Goal: Communication & Community: Share content

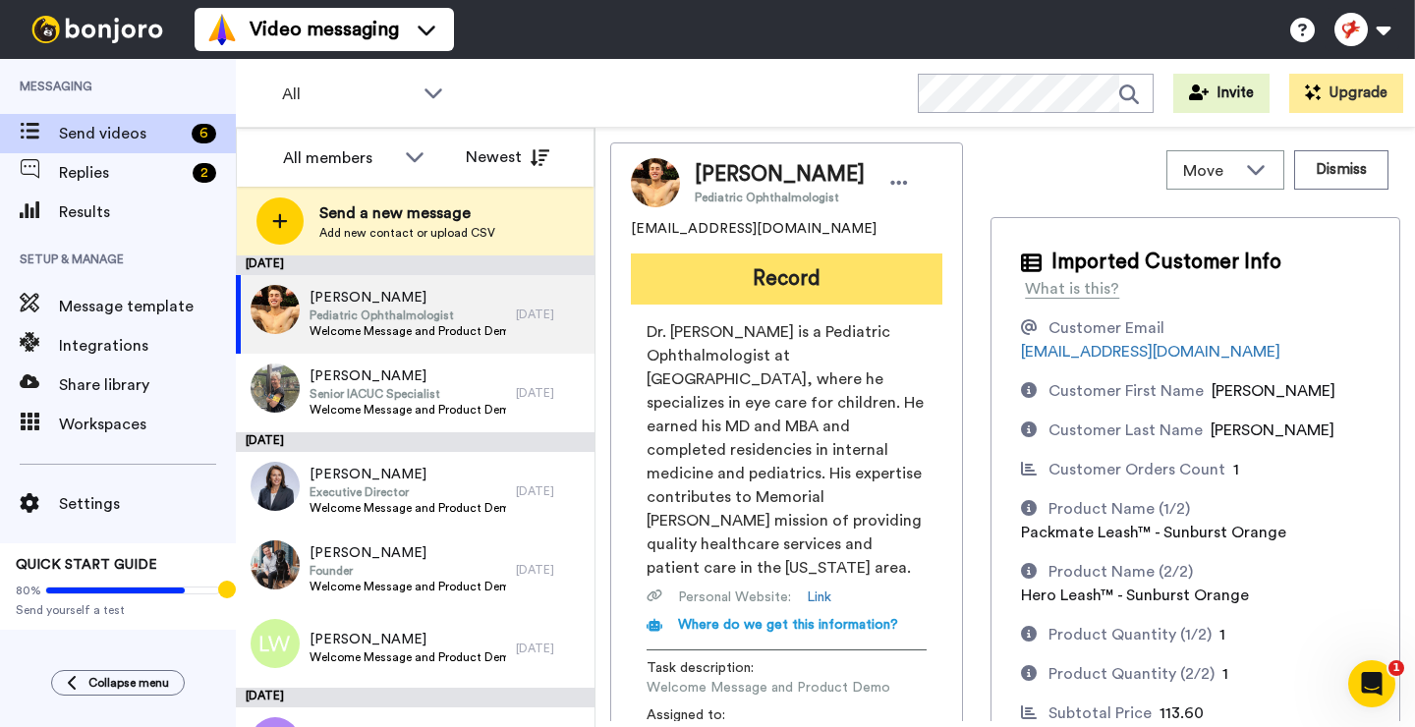
click at [755, 287] on button "Record" at bounding box center [786, 278] width 311 height 51
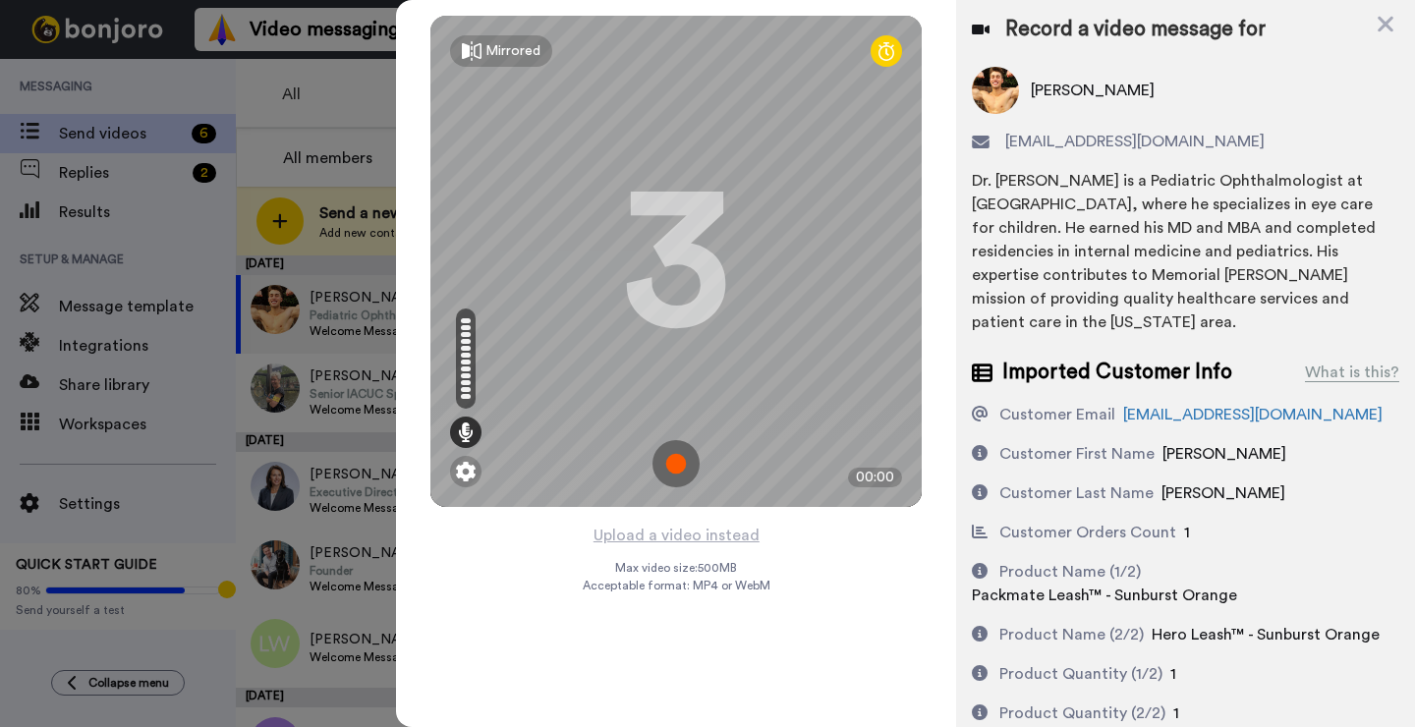
click at [678, 467] on img at bounding box center [675, 463] width 47 height 47
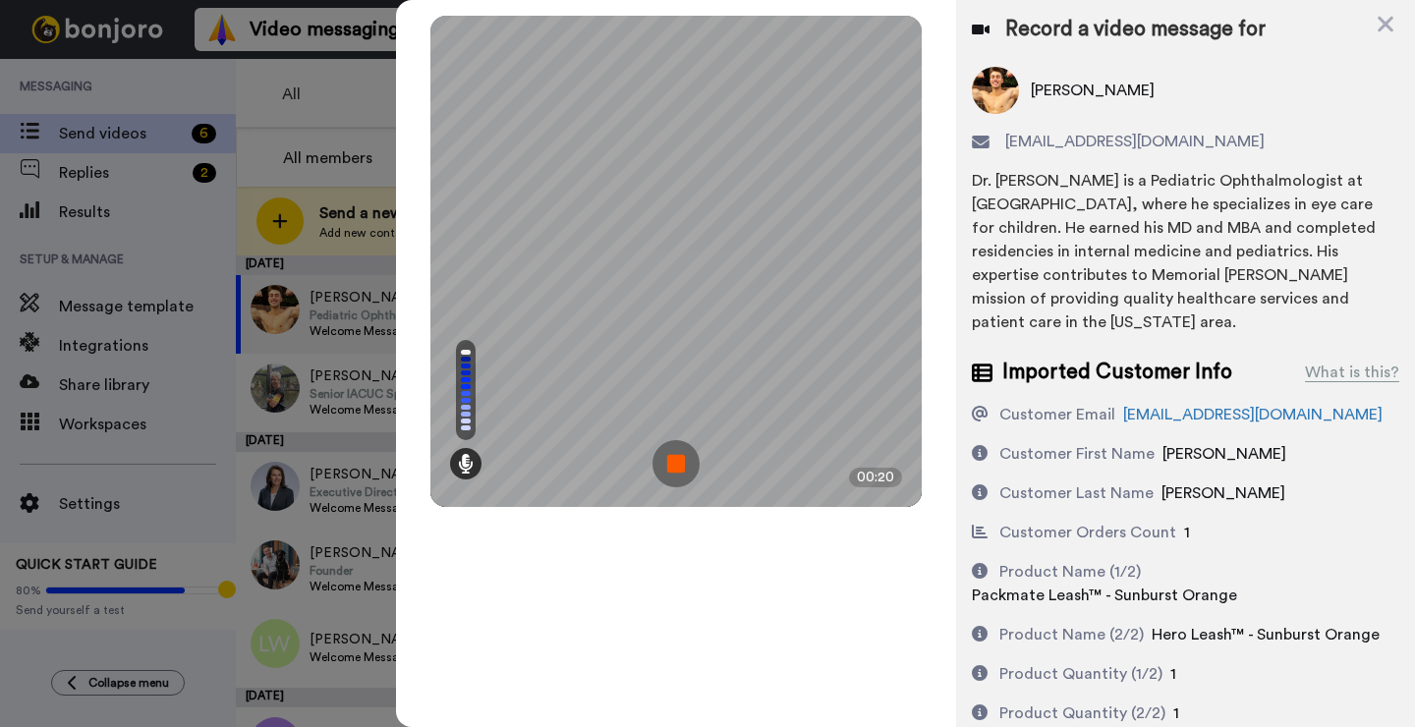
click at [678, 467] on img at bounding box center [675, 463] width 47 height 47
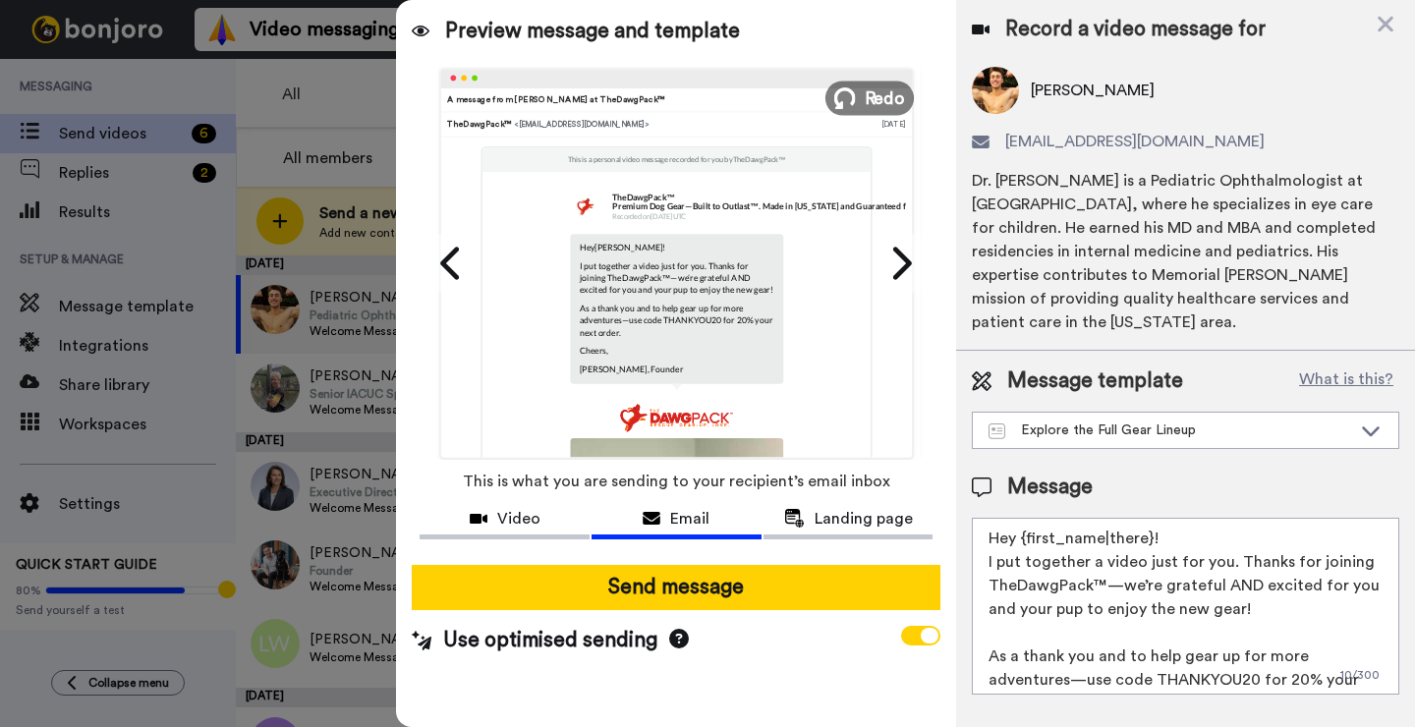
click at [869, 90] on span "Redo" at bounding box center [885, 97] width 41 height 26
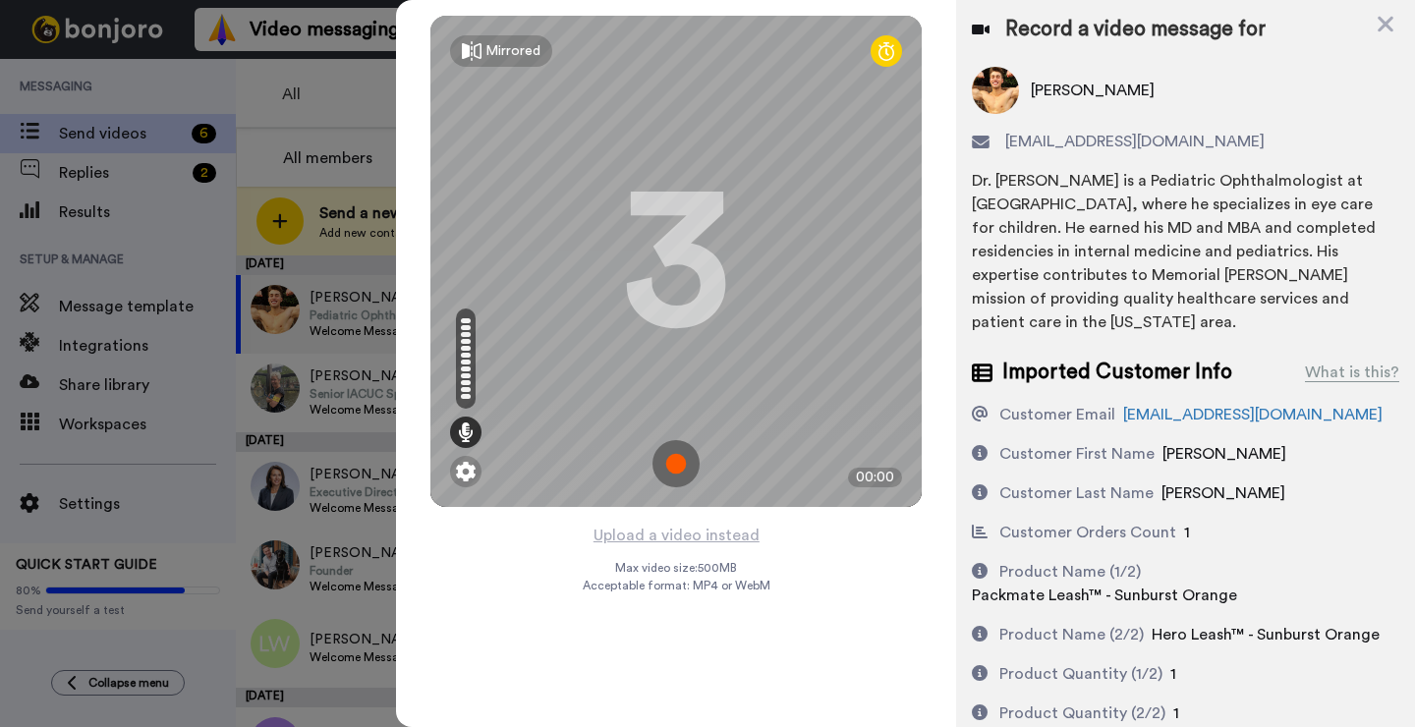
click at [685, 460] on img at bounding box center [675, 463] width 47 height 47
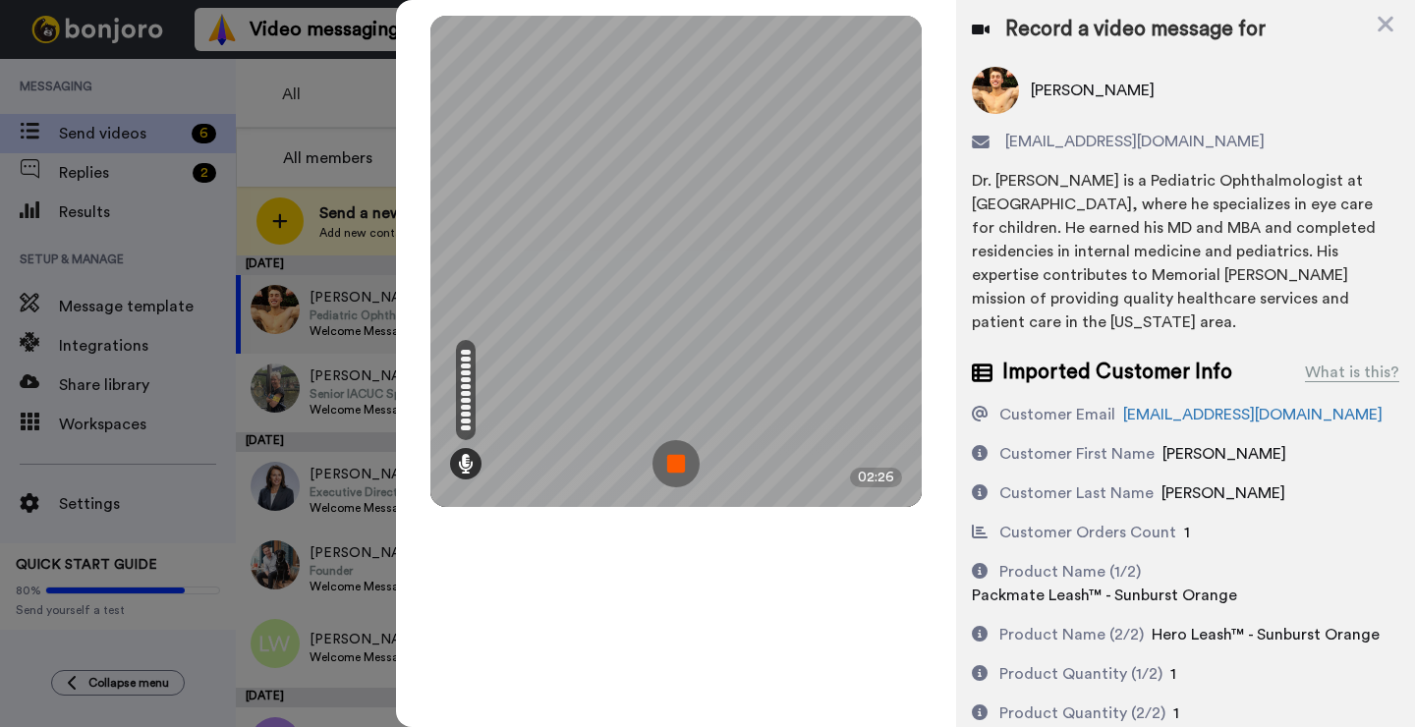
click at [685, 460] on img at bounding box center [675, 463] width 47 height 47
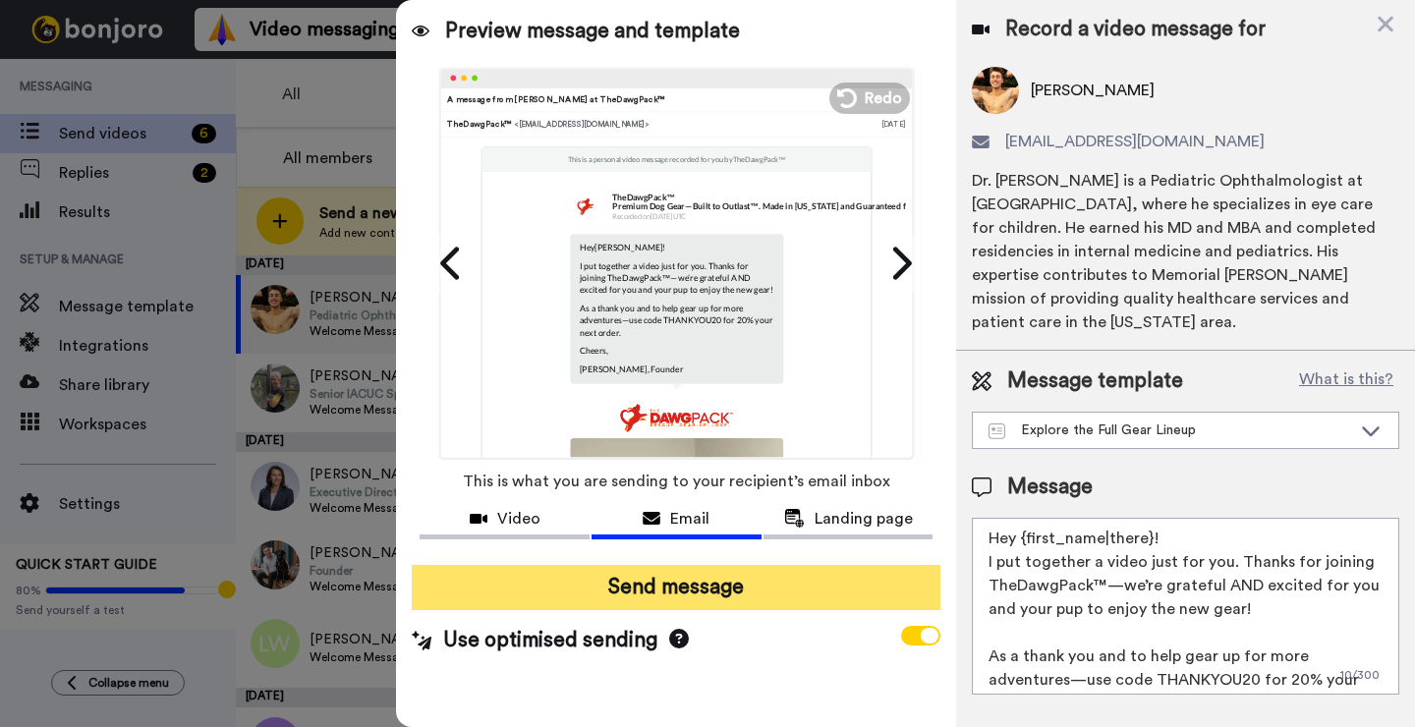
click at [685, 592] on button "Send message" at bounding box center [676, 587] width 529 height 45
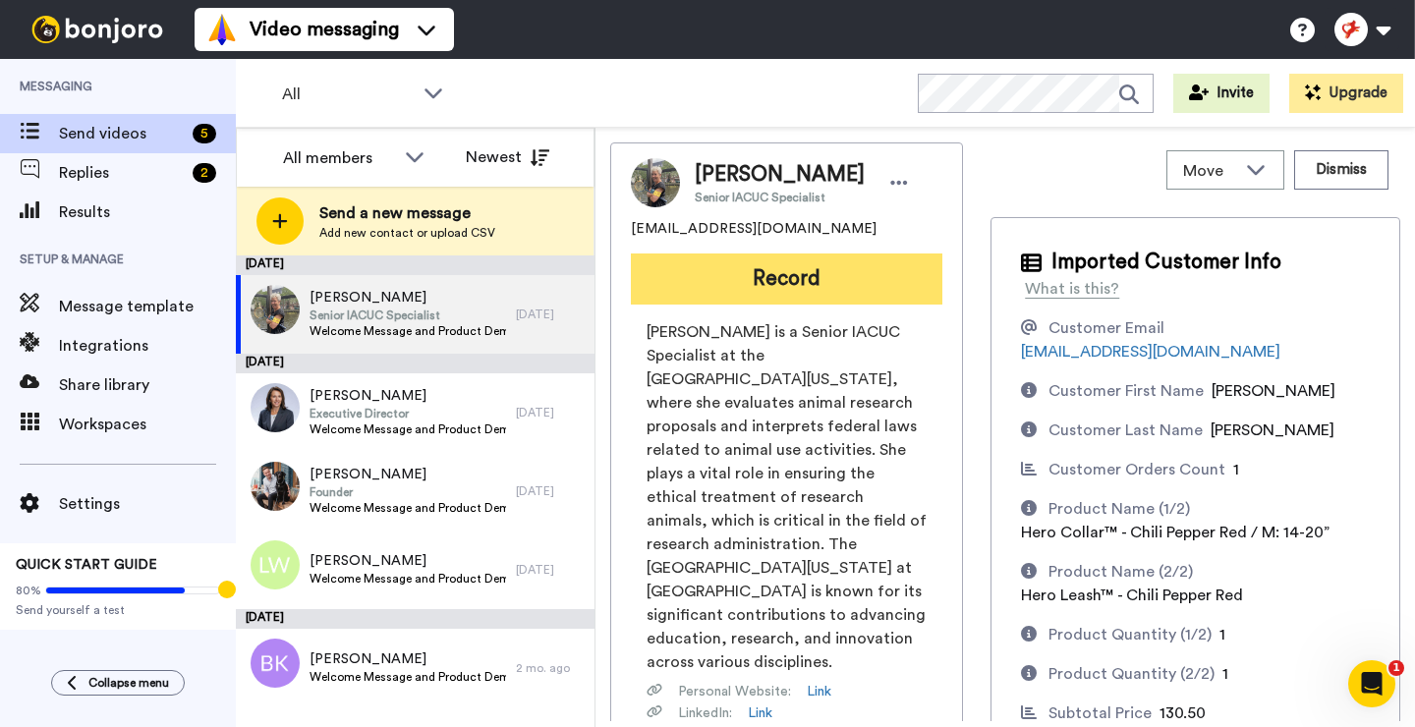
click at [779, 283] on button "Record" at bounding box center [786, 278] width 311 height 51
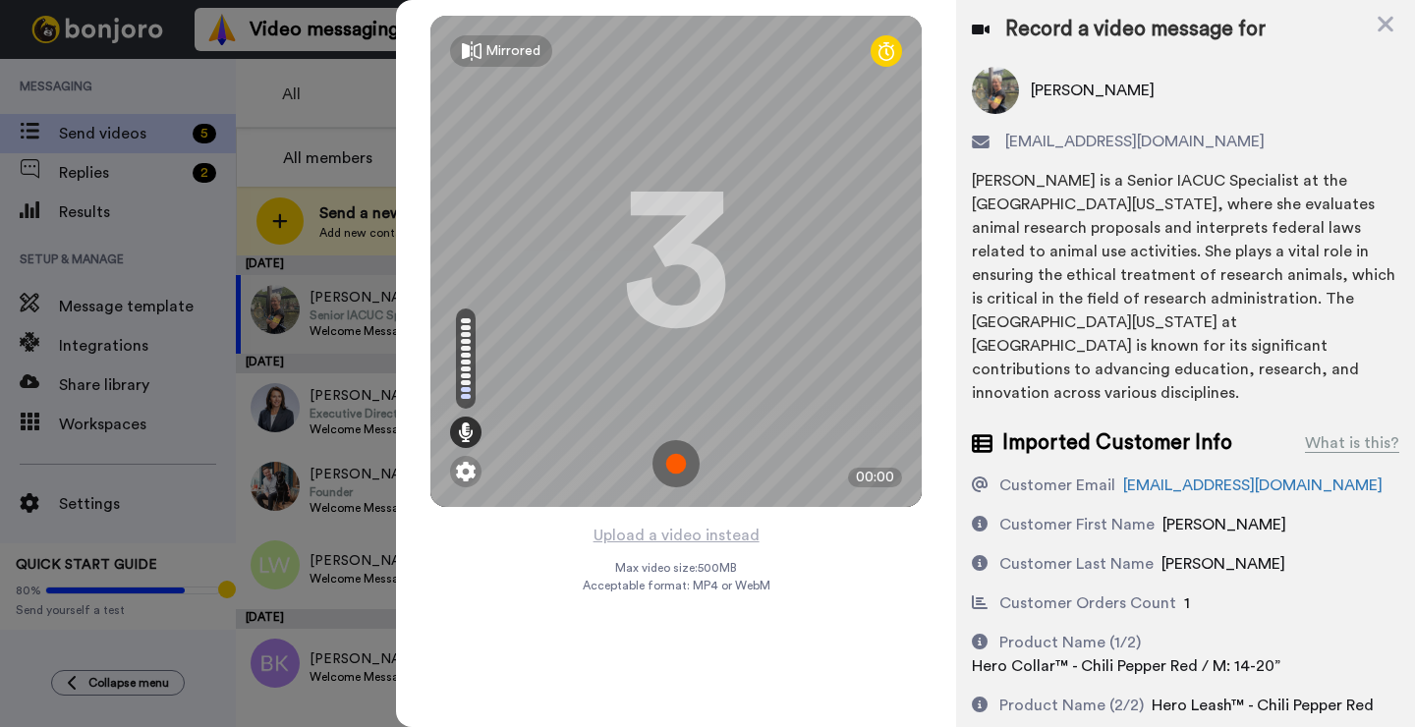
click at [684, 469] on img at bounding box center [675, 463] width 47 height 47
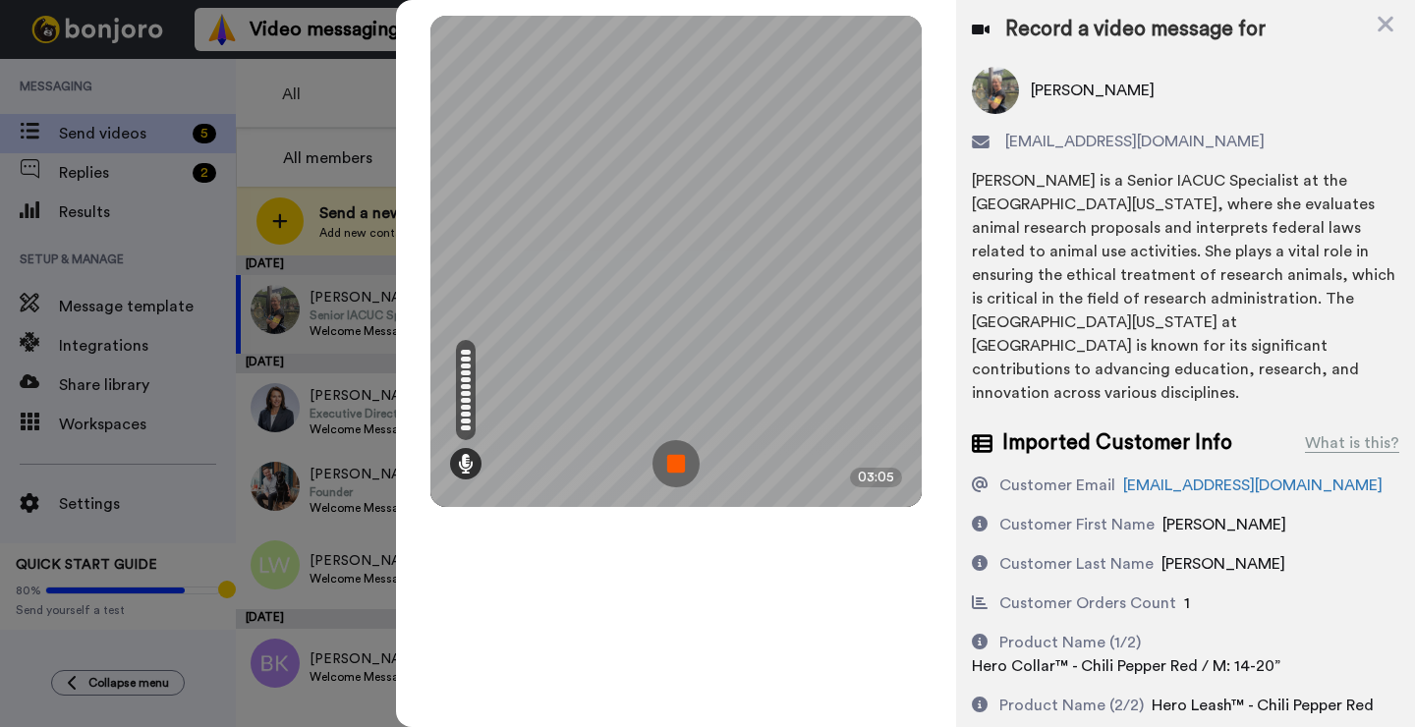
click at [684, 469] on img at bounding box center [675, 463] width 47 height 47
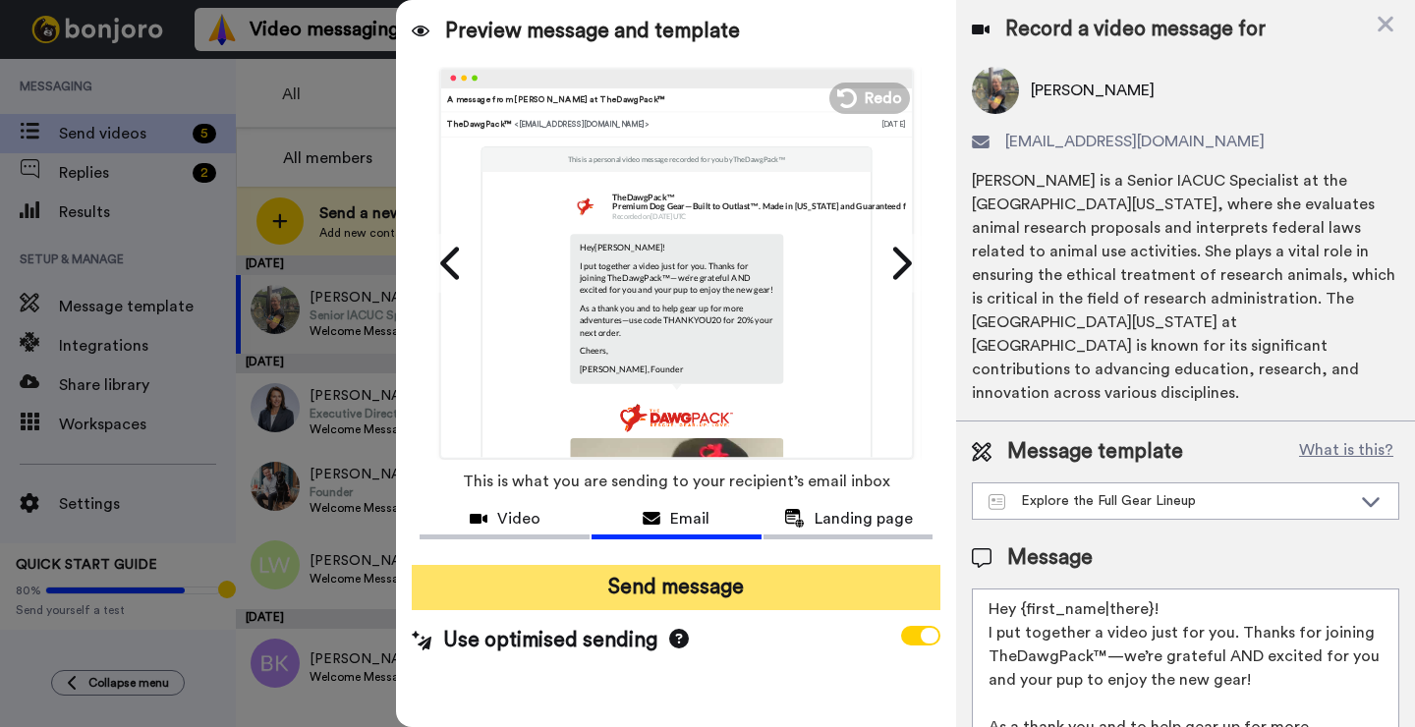
click at [647, 589] on button "Send message" at bounding box center [676, 587] width 529 height 45
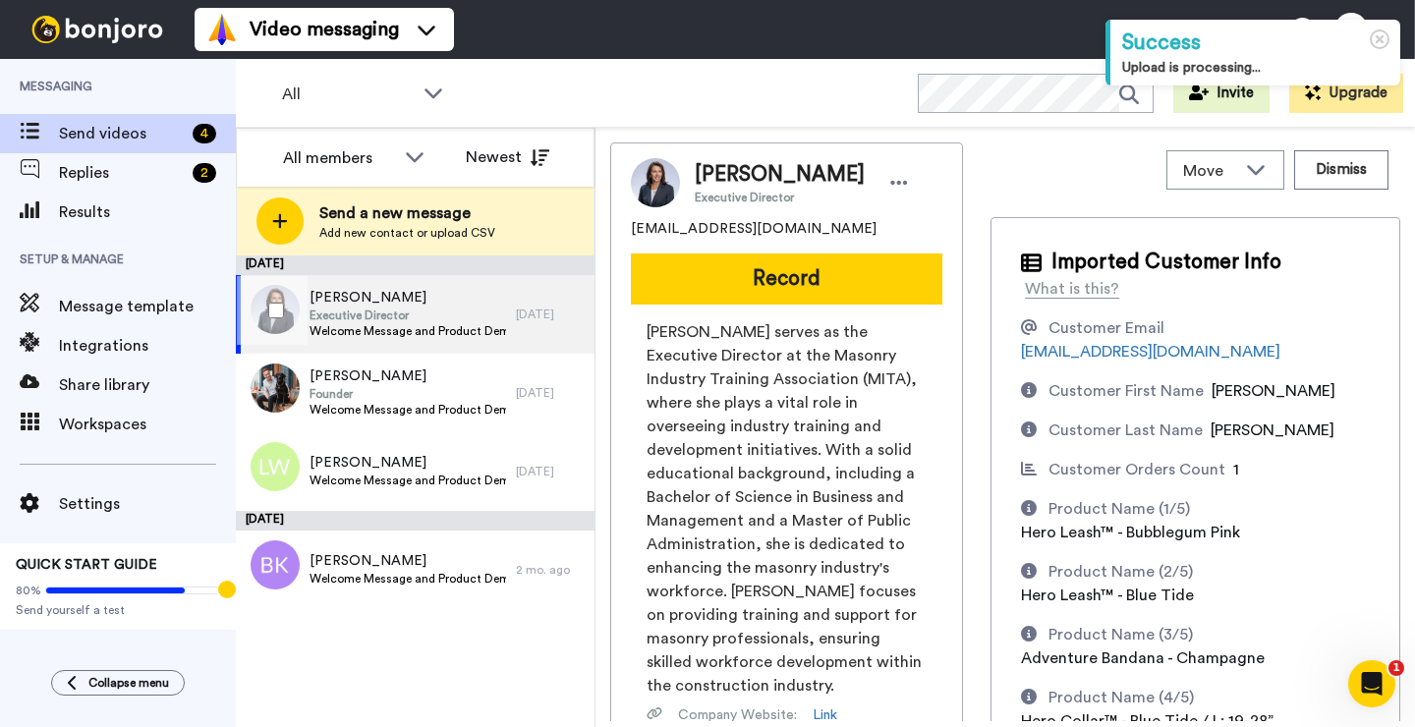
click at [473, 296] on span "[PERSON_NAME]" at bounding box center [407, 298] width 196 height 20
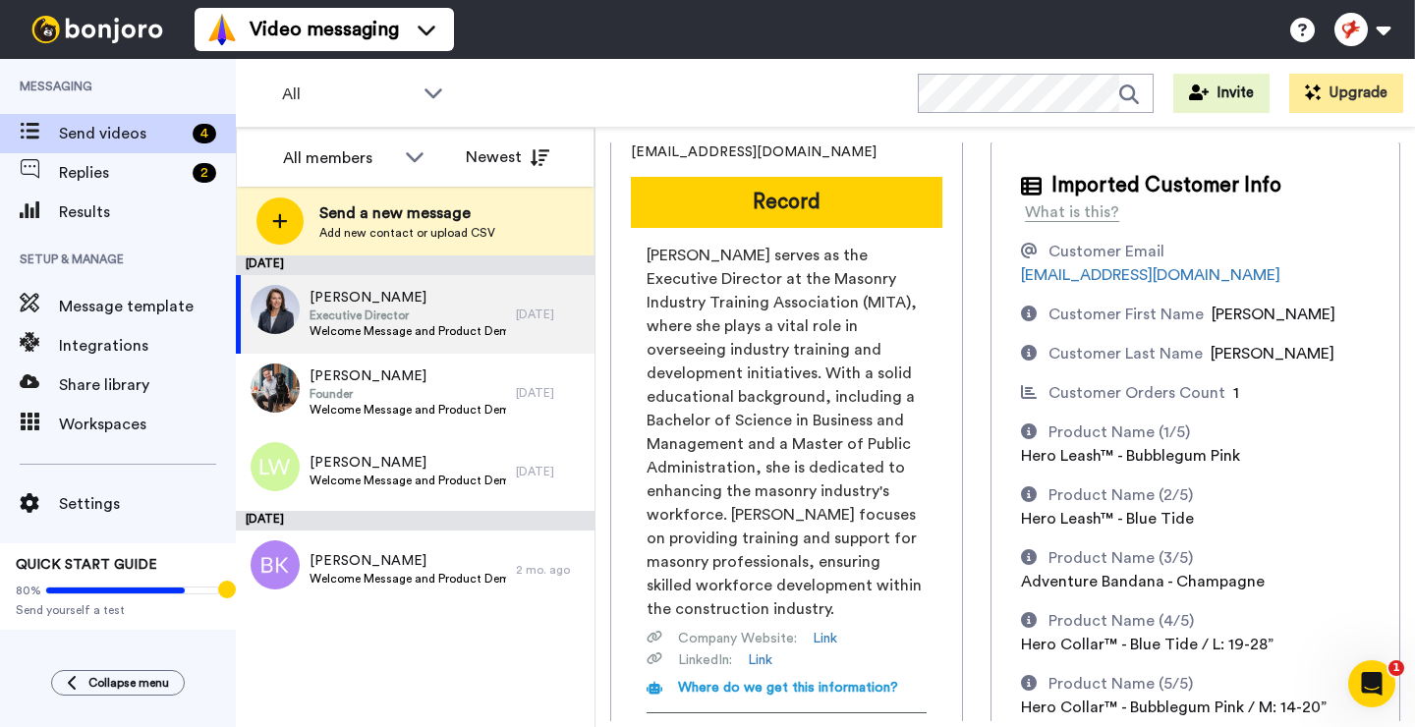
scroll to position [61, 0]
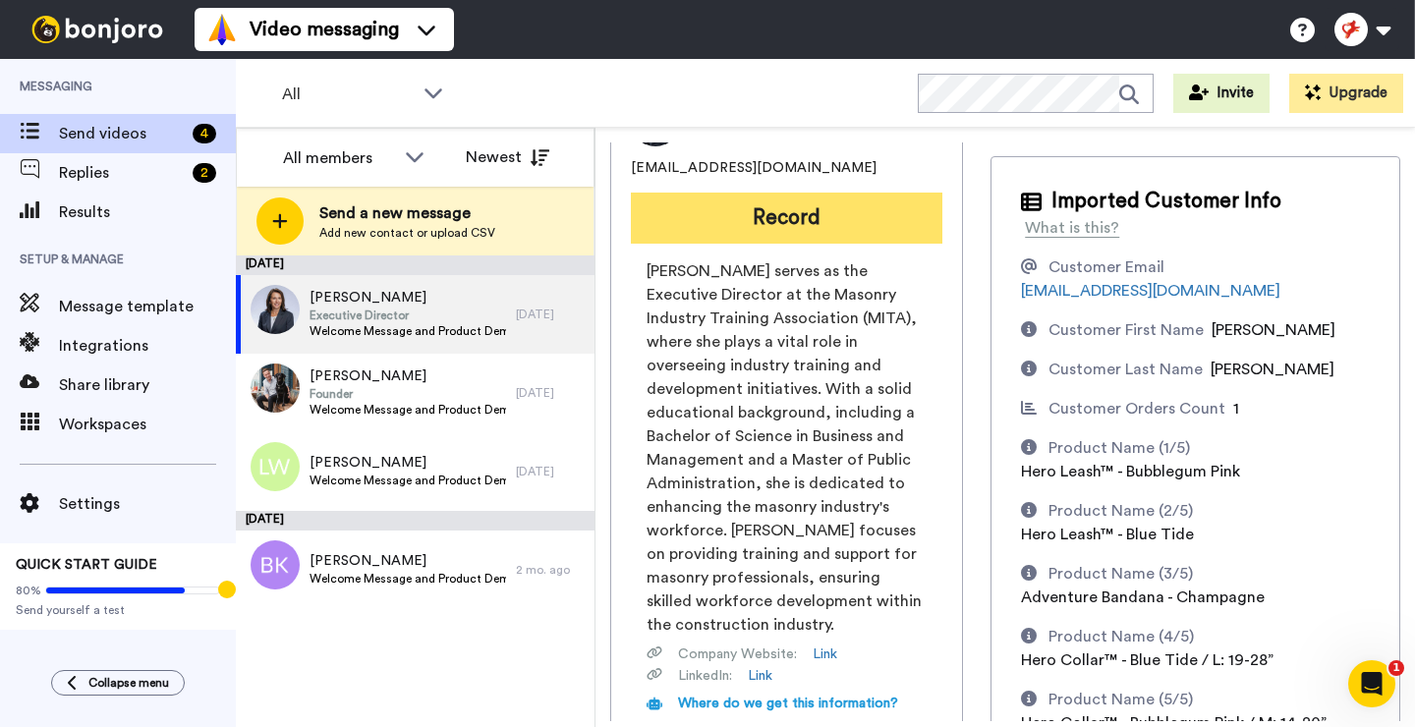
click at [766, 222] on button "Record" at bounding box center [786, 218] width 311 height 51
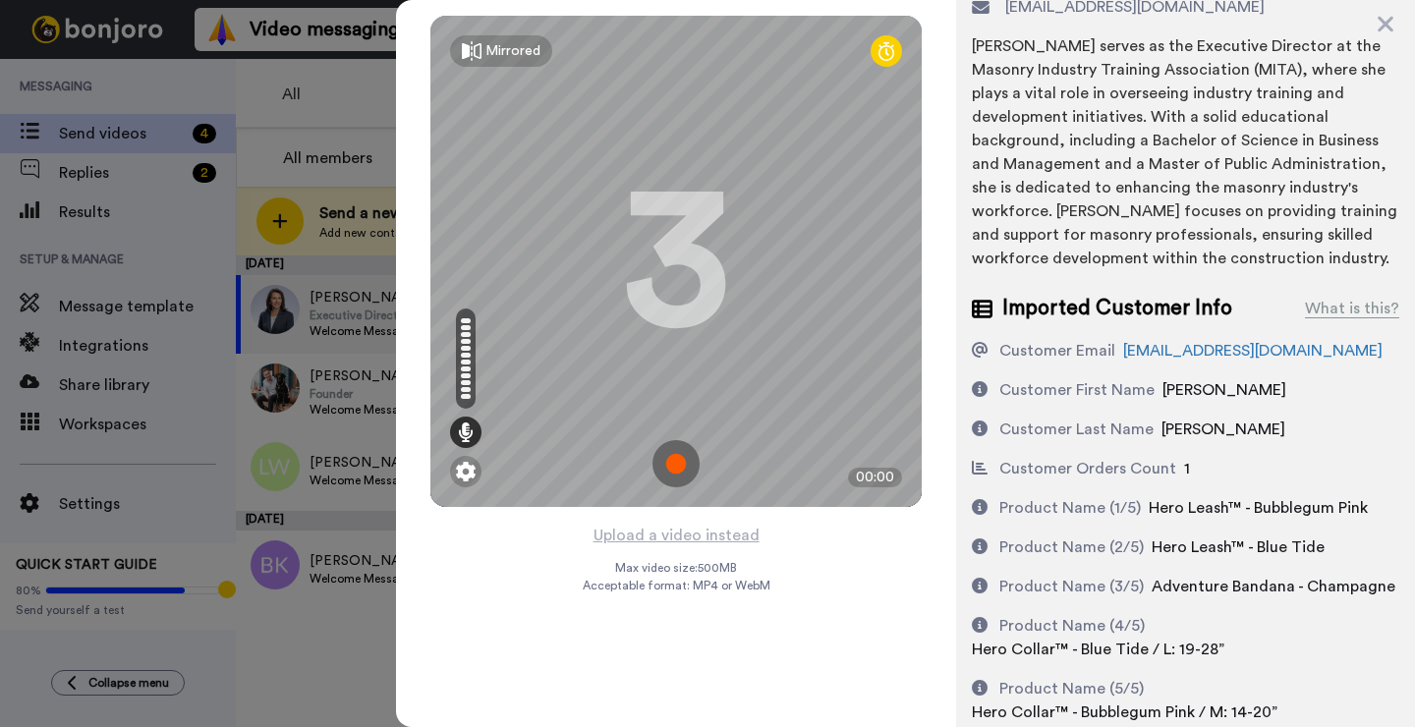
scroll to position [0, 0]
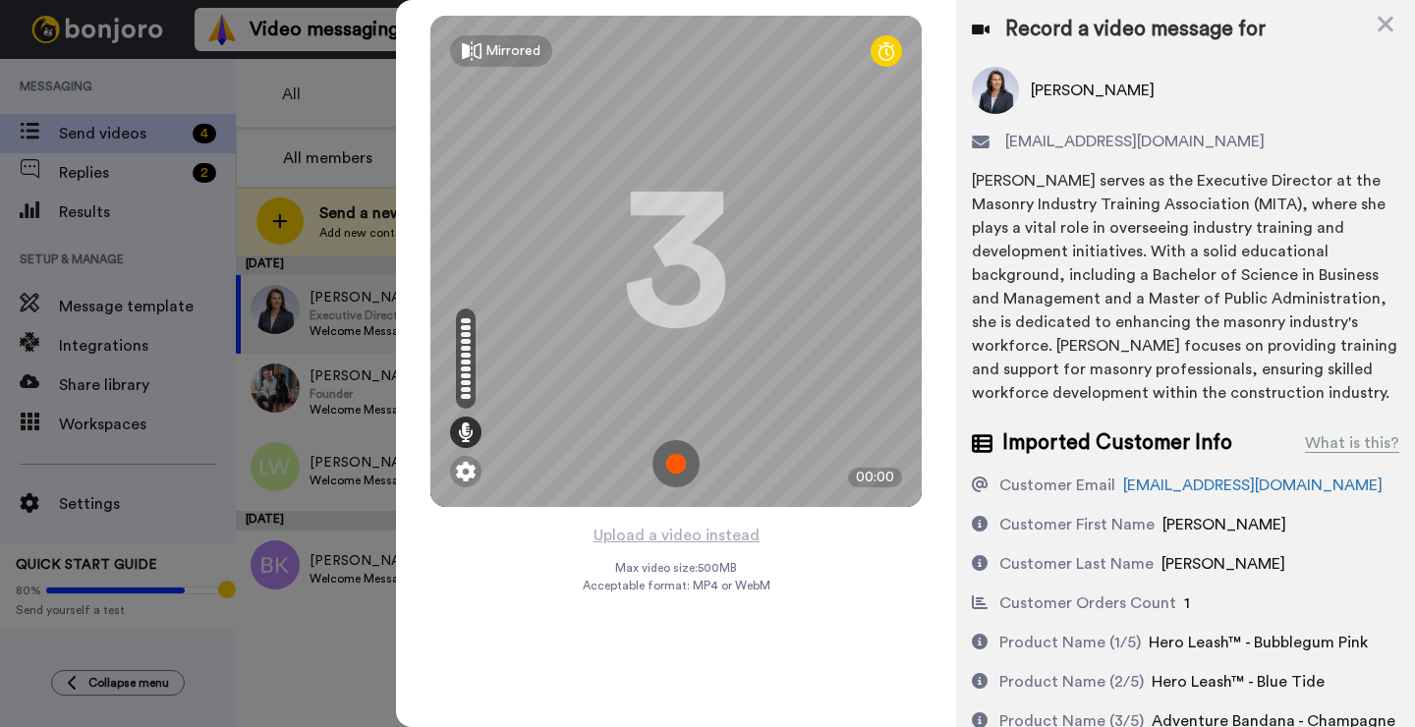
click at [681, 463] on img at bounding box center [675, 463] width 47 height 47
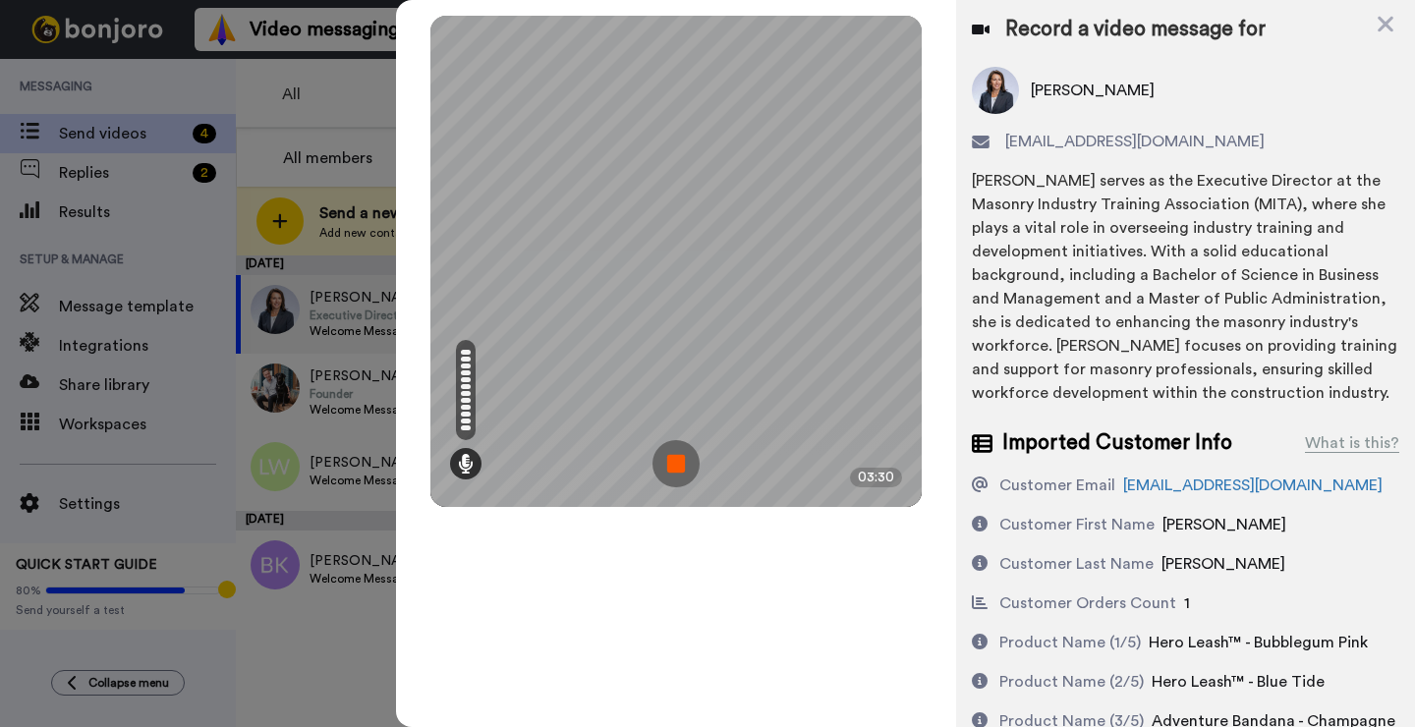
click at [682, 453] on img at bounding box center [675, 463] width 47 height 47
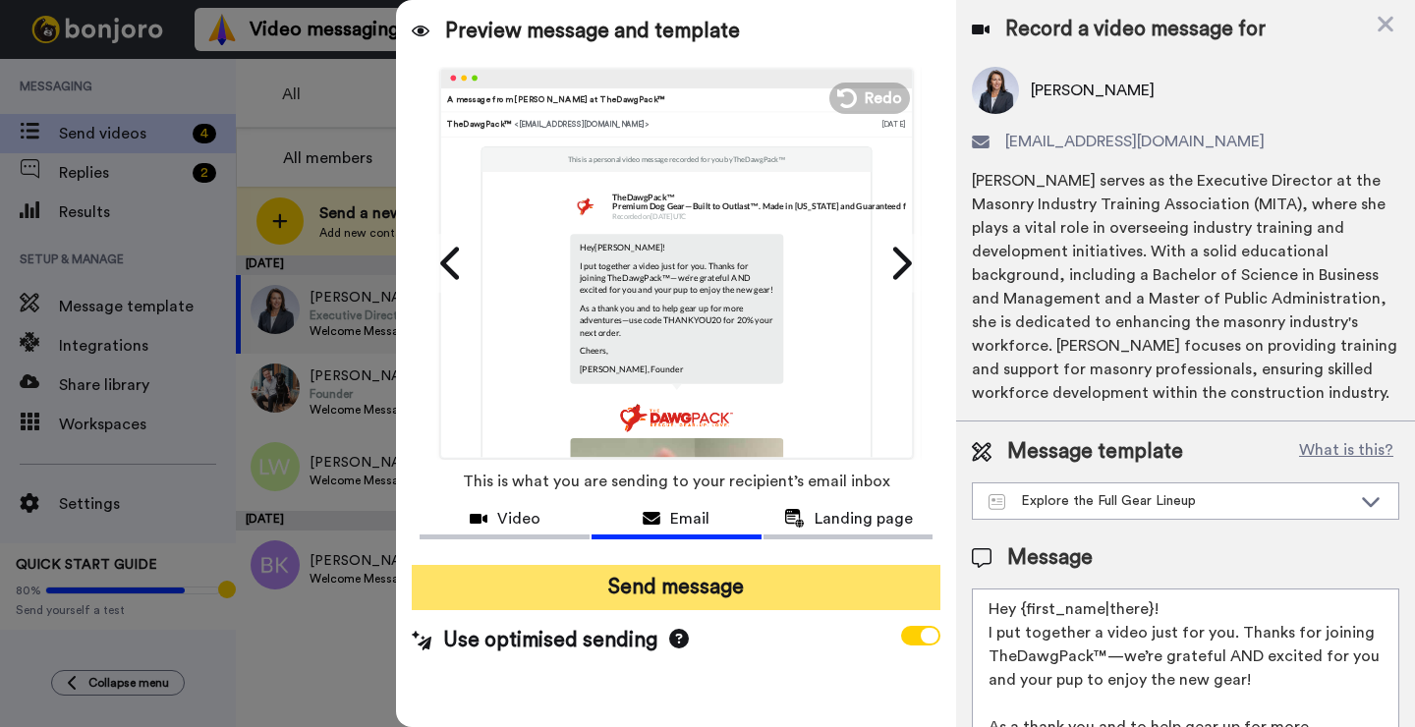
click at [633, 601] on button "Send message" at bounding box center [676, 587] width 529 height 45
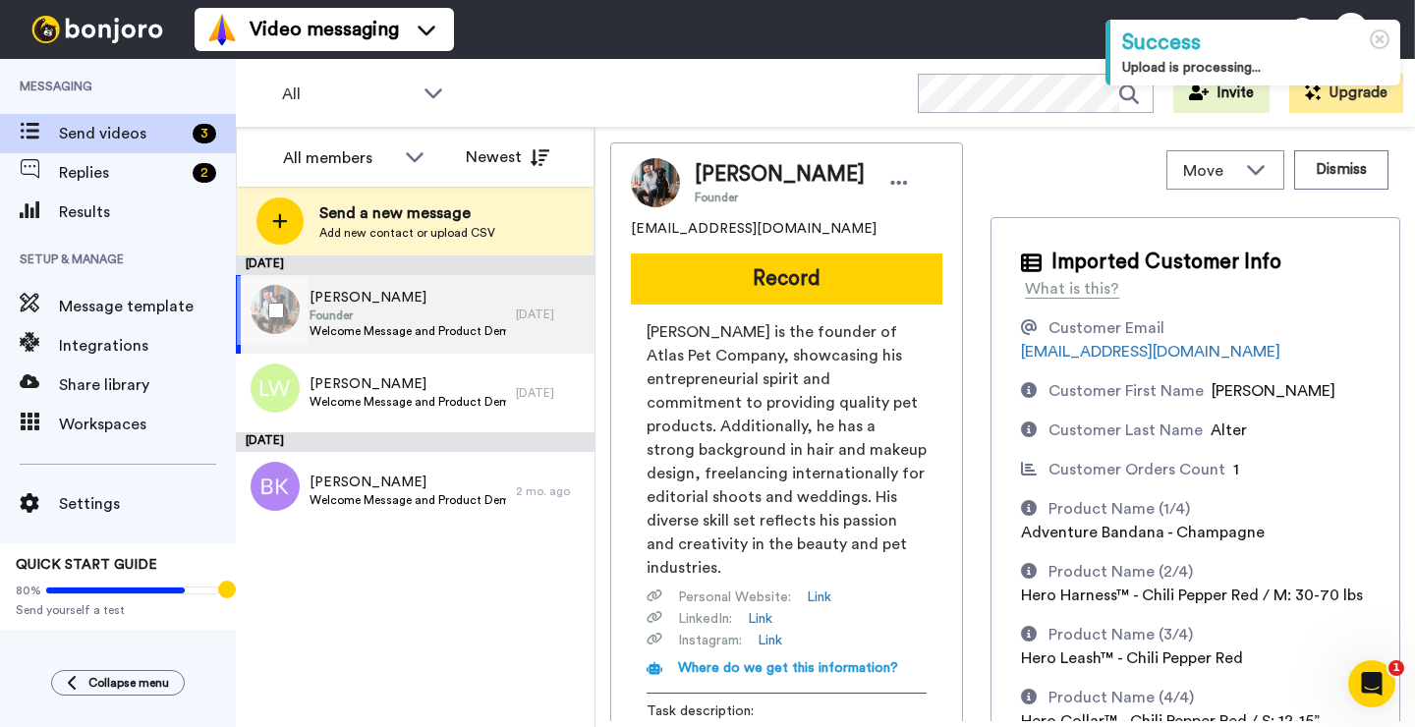
click at [390, 289] on span "[PERSON_NAME]" at bounding box center [407, 298] width 196 height 20
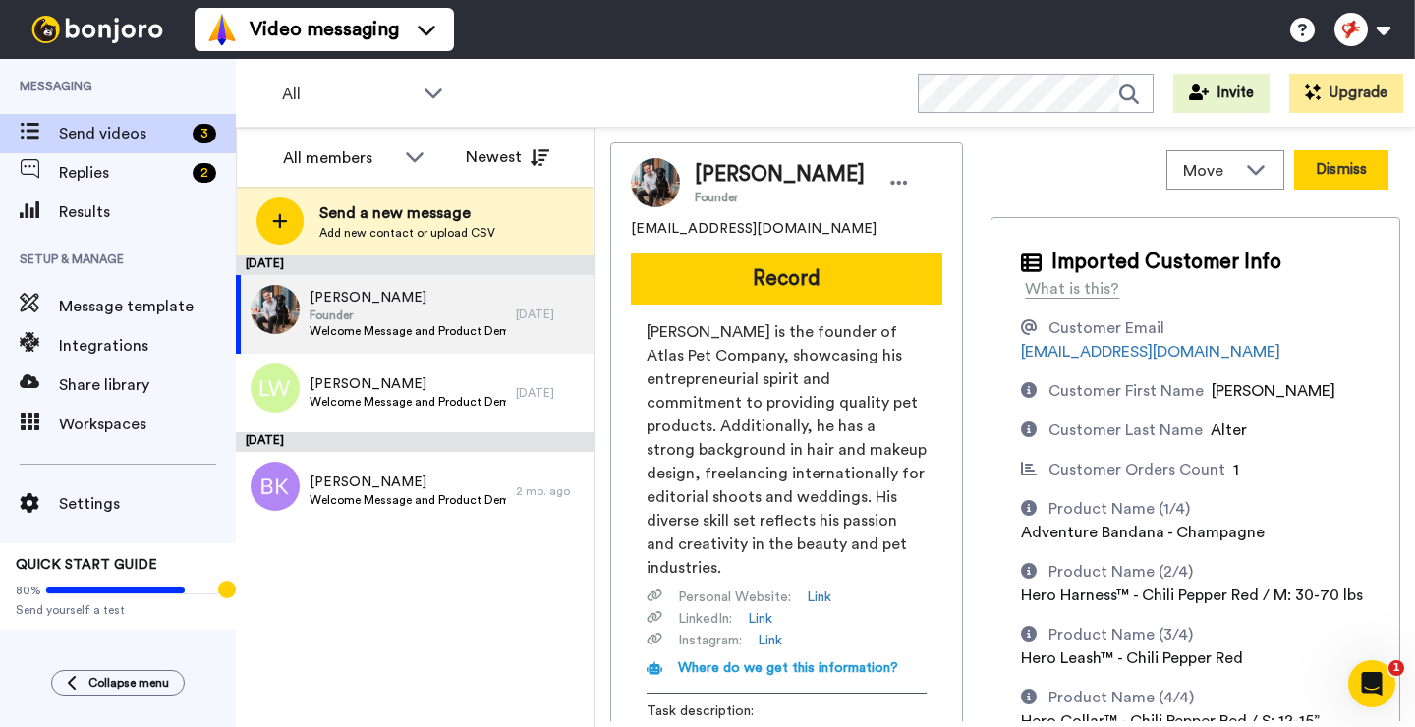
click at [1326, 164] on button "Dismiss" at bounding box center [1341, 169] width 94 height 39
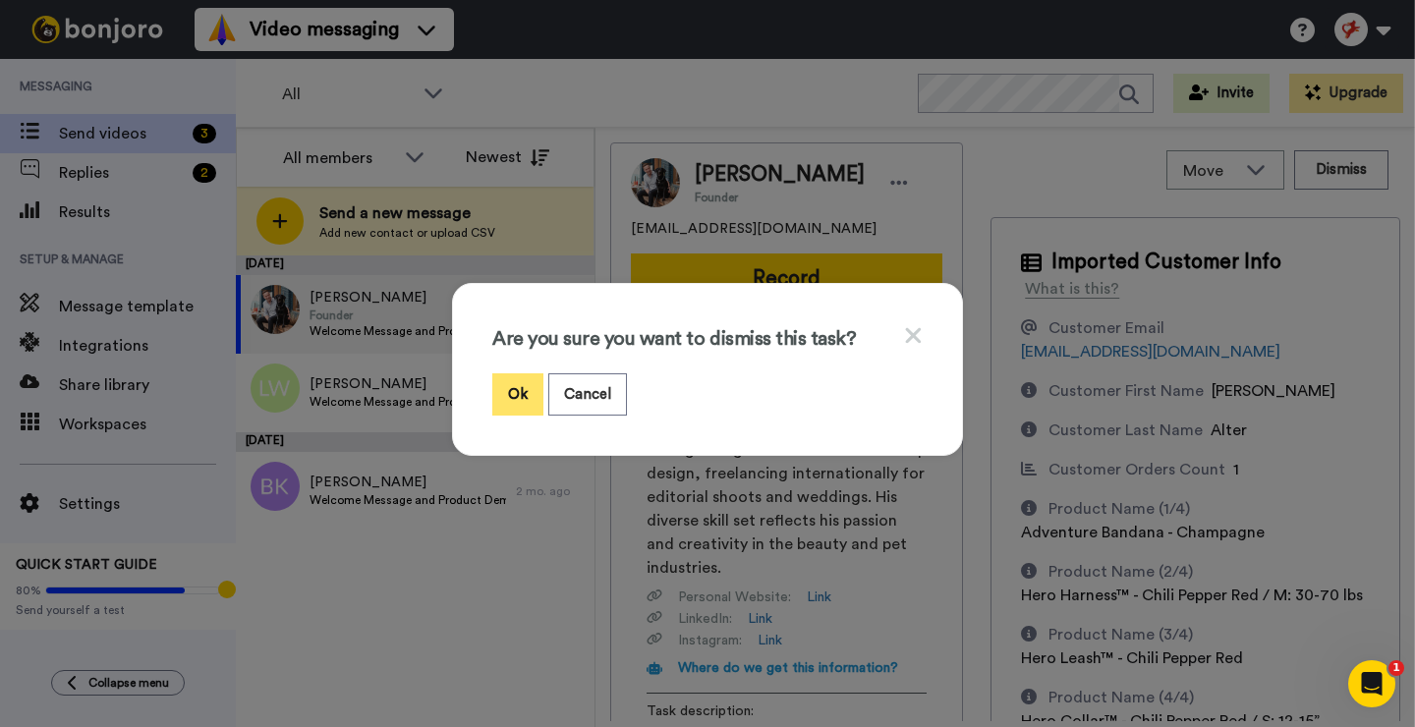
click at [526, 394] on button "Ok" at bounding box center [517, 394] width 51 height 42
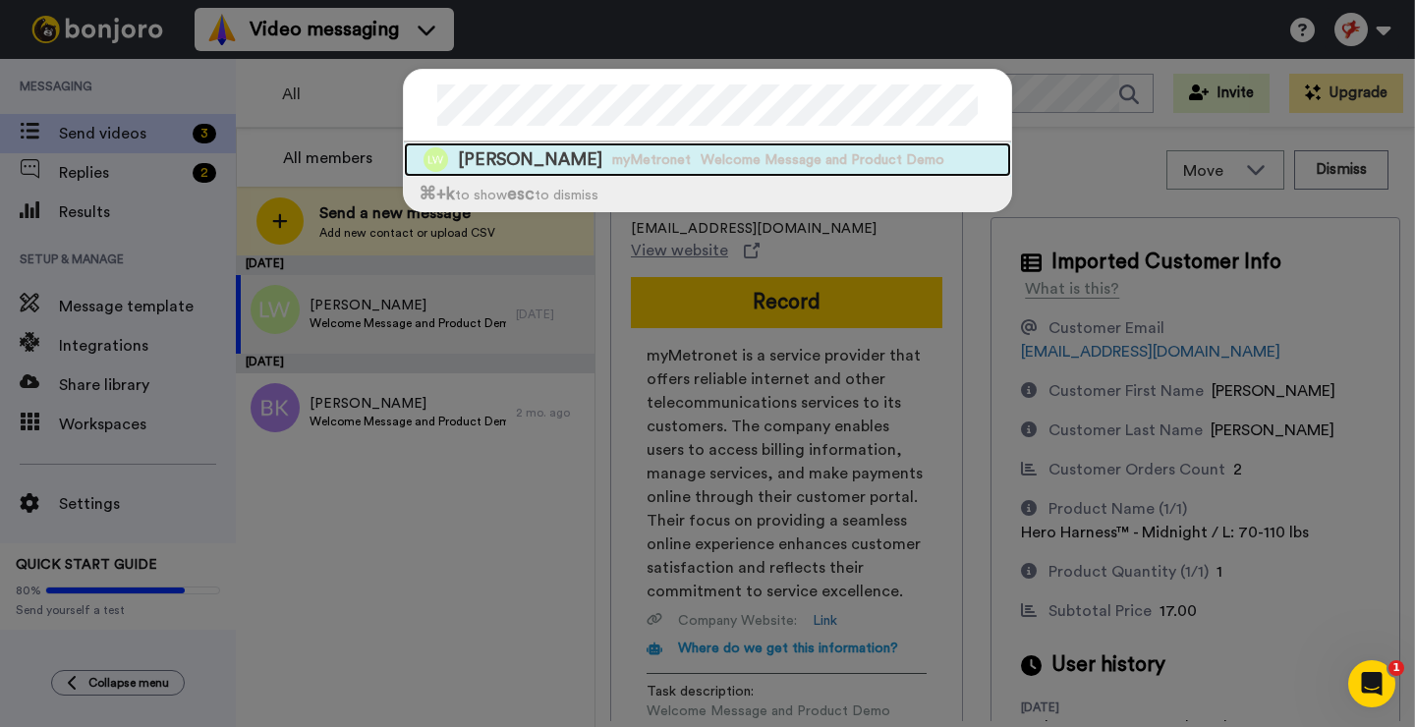
click at [701, 157] on span "Welcome Message and Product Demo" at bounding box center [823, 160] width 244 height 20
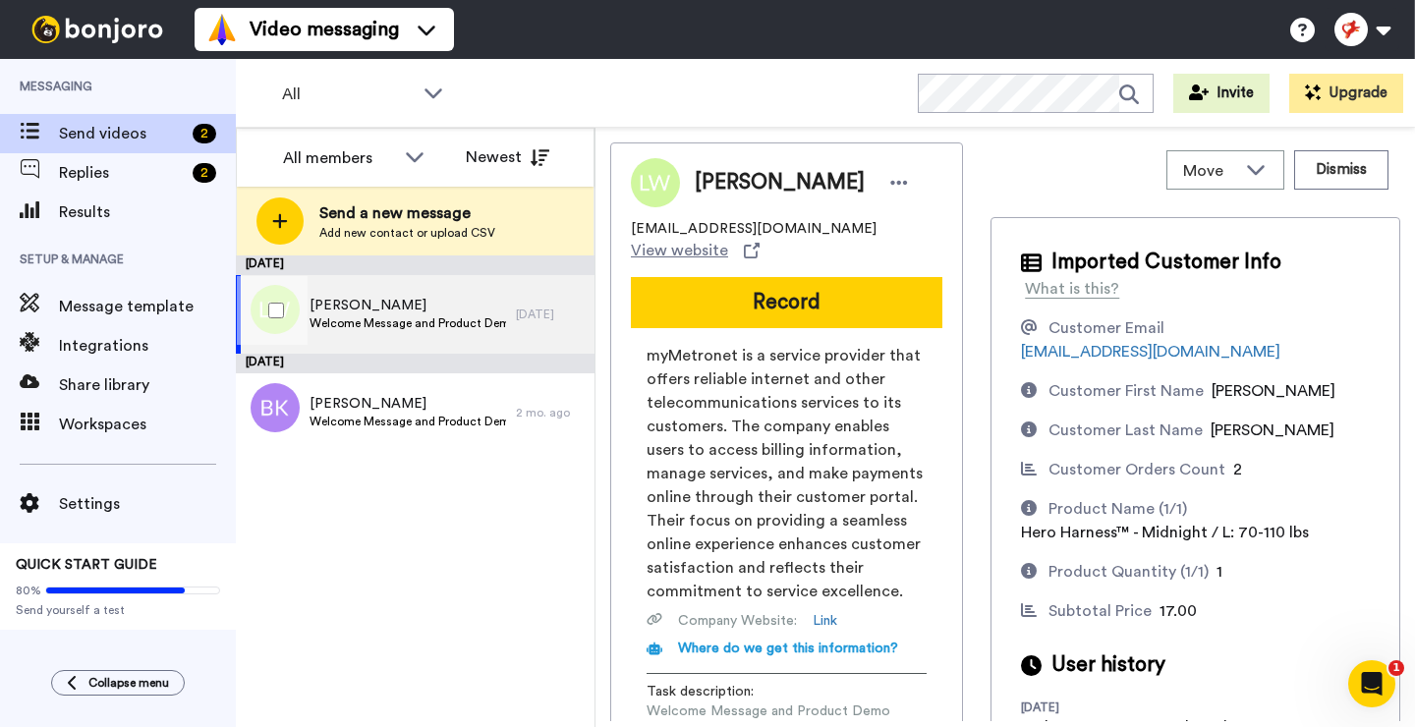
click at [430, 306] on span "[PERSON_NAME]" at bounding box center [407, 306] width 196 height 20
